Goal: Check status

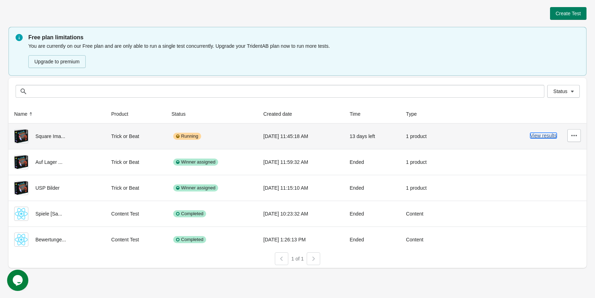
click at [532, 135] on button "View results" at bounding box center [543, 136] width 27 height 6
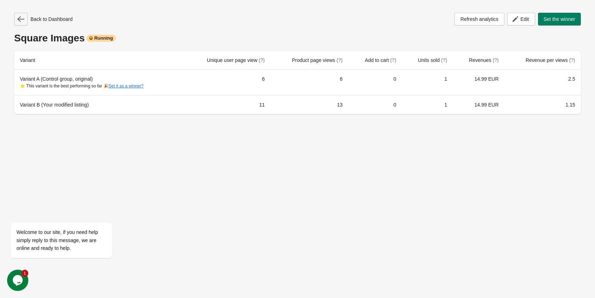
click at [18, 19] on icon "button" at bounding box center [20, 19] width 7 height 6
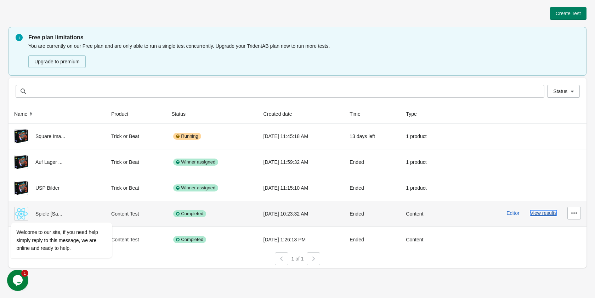
click at [541, 215] on button "View results" at bounding box center [543, 213] width 27 height 6
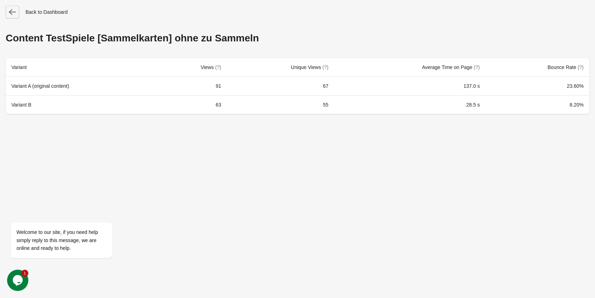
click at [15, 17] on button "button" at bounding box center [12, 12] width 13 height 13
